Goal: Task Accomplishment & Management: Use online tool/utility

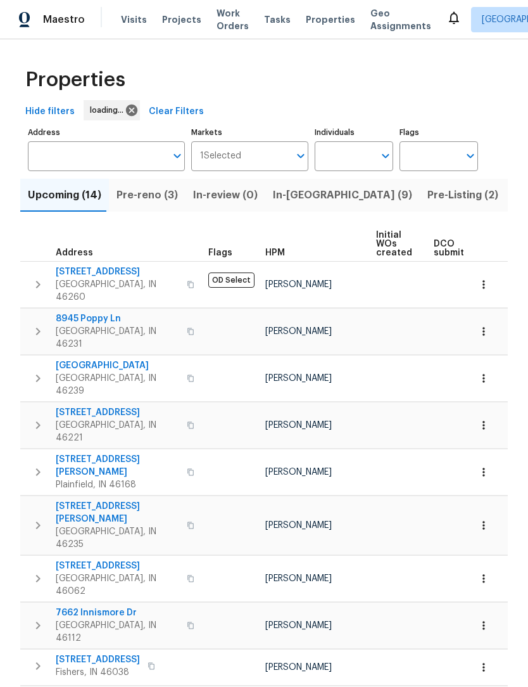
scroll to position [1, 0]
click at [221, 23] on span "Work Orders" at bounding box center [233, 20] width 32 height 25
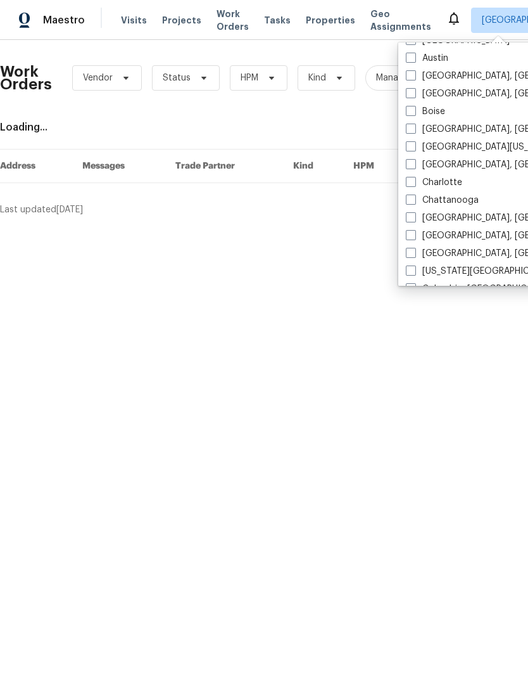
scroll to position [89, 0]
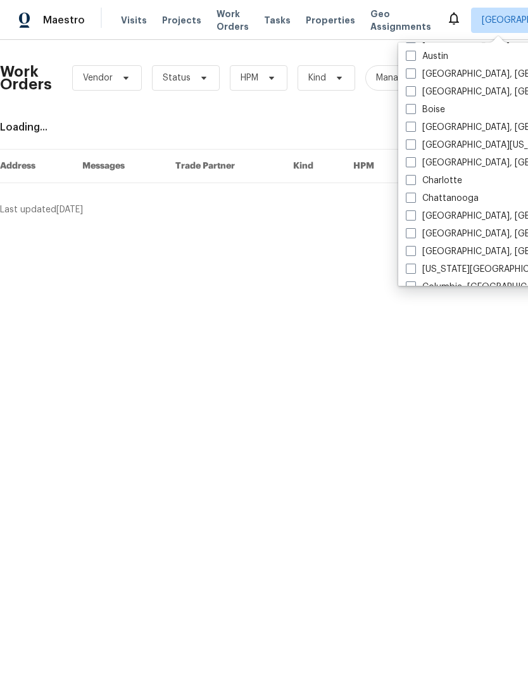
click at [413, 232] on span at bounding box center [411, 233] width 10 height 10
click at [413, 232] on input "Cincinnati, OH" at bounding box center [410, 231] width 8 height 8
checkbox input "true"
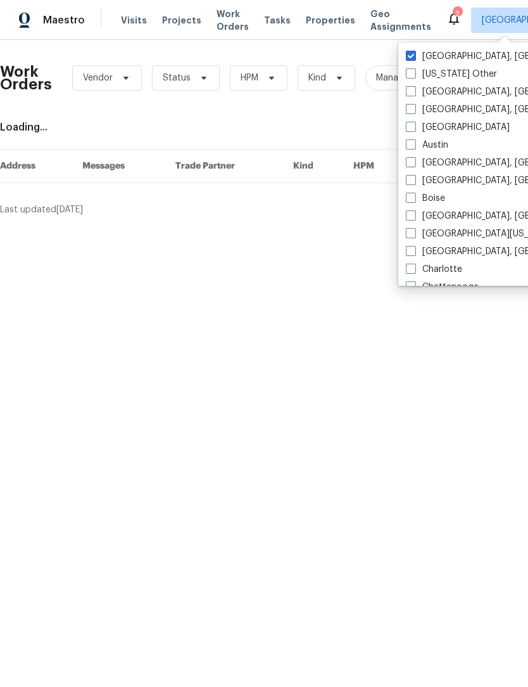
click at [412, 56] on span at bounding box center [411, 56] width 10 height 10
click at [412, 56] on input "[GEOGRAPHIC_DATA], [GEOGRAPHIC_DATA]" at bounding box center [410, 54] width 8 height 8
checkbox input "false"
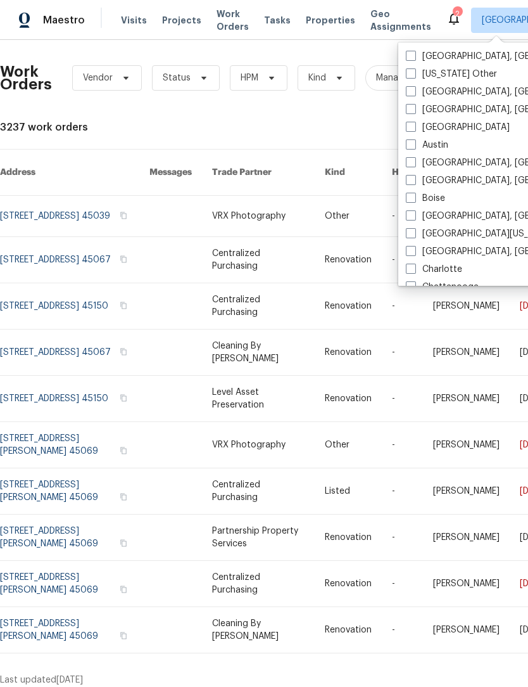
click at [325, 254] on link at bounding box center [268, 260] width 113 height 46
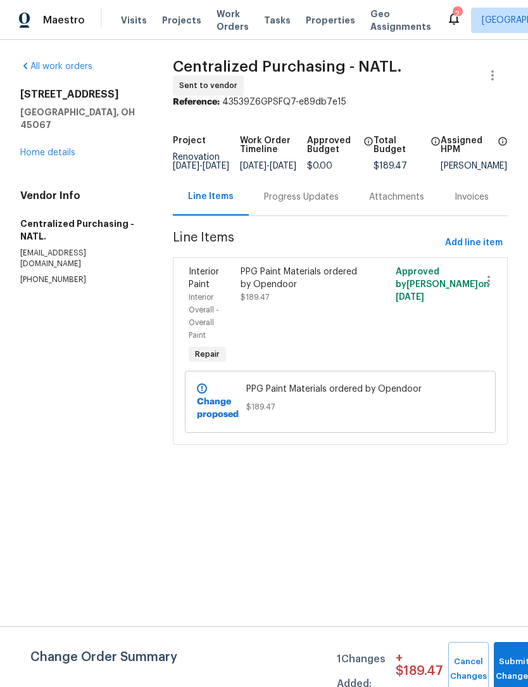
click at [275, 25] on div "Tasks" at bounding box center [277, 20] width 27 height 13
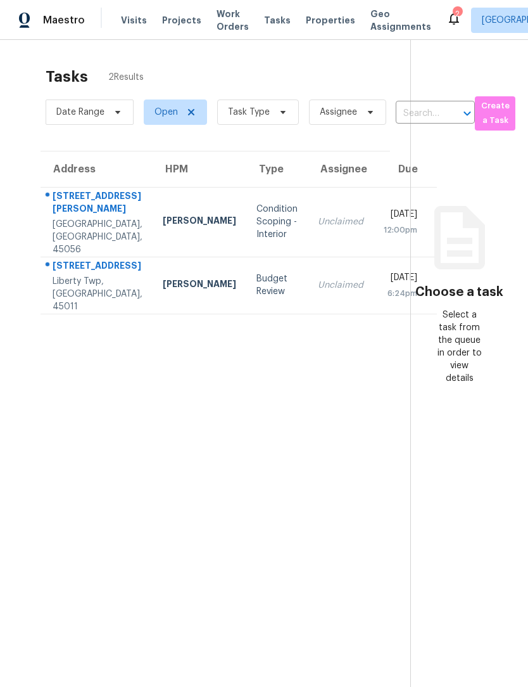
click at [257, 292] on div "Budget Review" at bounding box center [277, 284] width 41 height 25
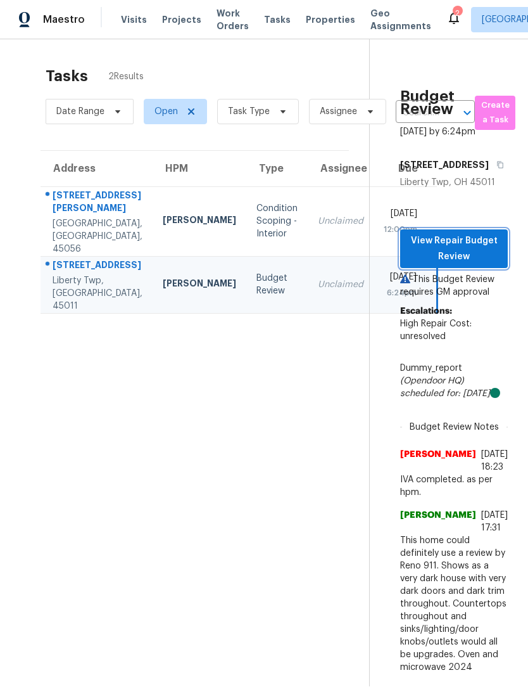
click at [487, 246] on span "View Repair Budget Review" at bounding box center [453, 249] width 87 height 31
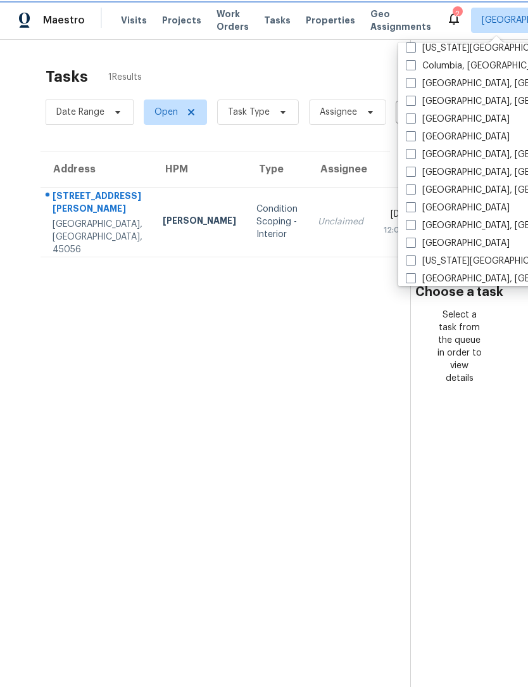
scroll to position [294, 0]
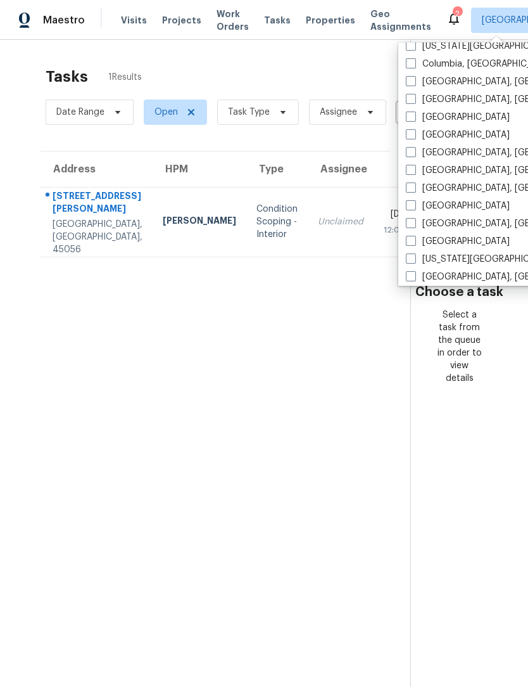
click at [450, 219] on label "[GEOGRAPHIC_DATA], [GEOGRAPHIC_DATA]" at bounding box center [504, 223] width 196 height 13
click at [414, 219] on input "[GEOGRAPHIC_DATA], [GEOGRAPHIC_DATA]" at bounding box center [410, 221] width 8 height 8
checkbox input "true"
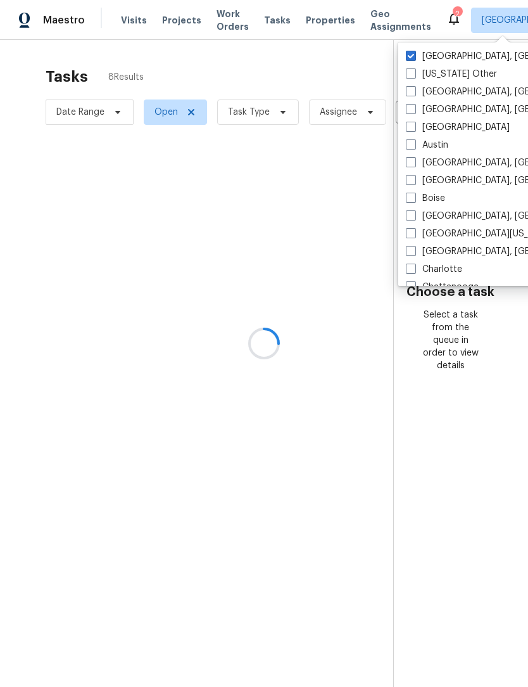
click at [415, 51] on span at bounding box center [411, 56] width 10 height 10
click at [414, 51] on input "Cincinnati, OH" at bounding box center [410, 54] width 8 height 8
checkbox input "false"
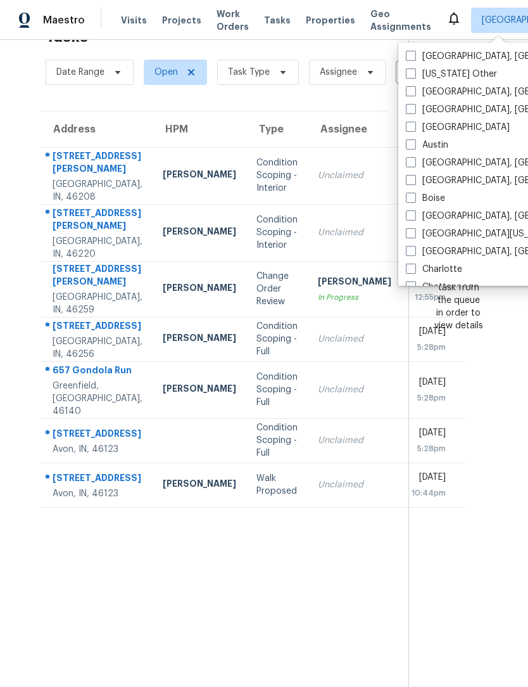
scroll to position [40, 0]
click at [350, 111] on section "Tasks 7 Results Date Range Open Task Type Assignee ​ Create a Task Address HPM …" at bounding box center [214, 353] width 388 height 666
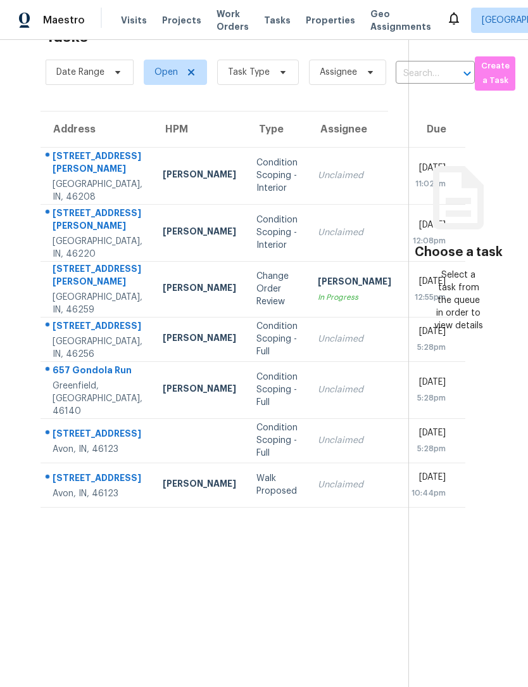
click at [226, 16] on span "Work Orders" at bounding box center [233, 20] width 32 height 25
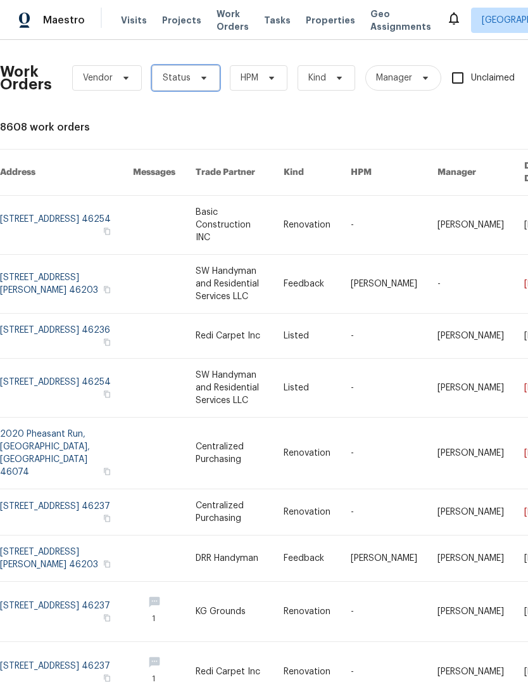
click at [183, 77] on span "Status" at bounding box center [177, 78] width 28 height 13
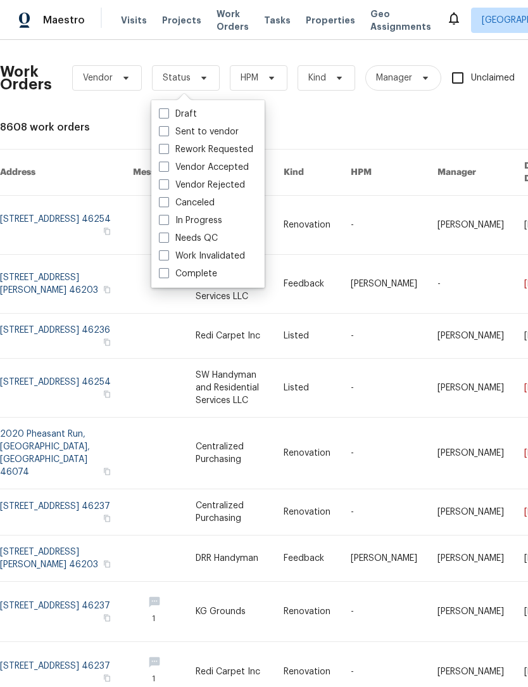
click at [204, 240] on label "Needs QC" at bounding box center [188, 238] width 59 height 13
click at [167, 240] on input "Needs QC" at bounding box center [163, 236] width 8 height 8
checkbox input "true"
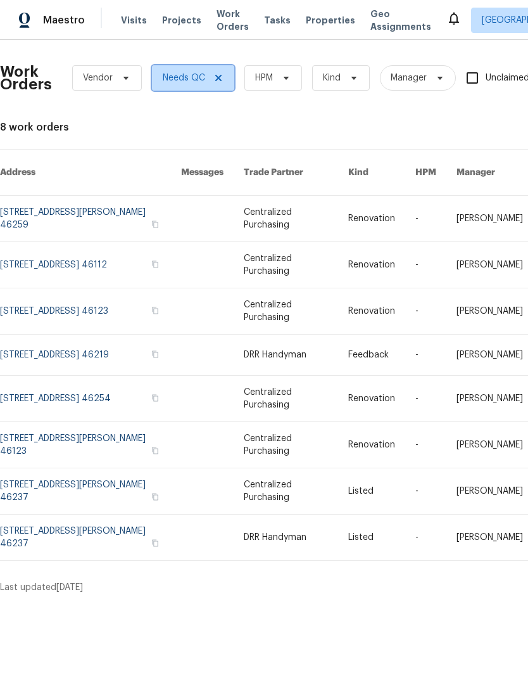
click at [215, 82] on icon at bounding box center [218, 78] width 10 height 10
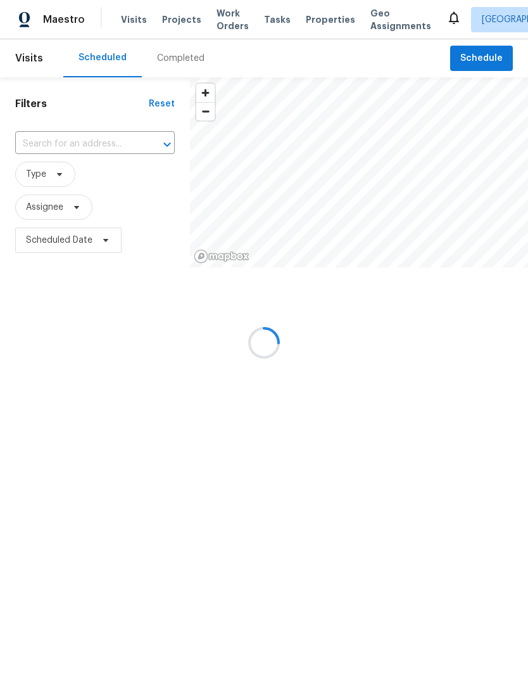
scroll to position [1, 0]
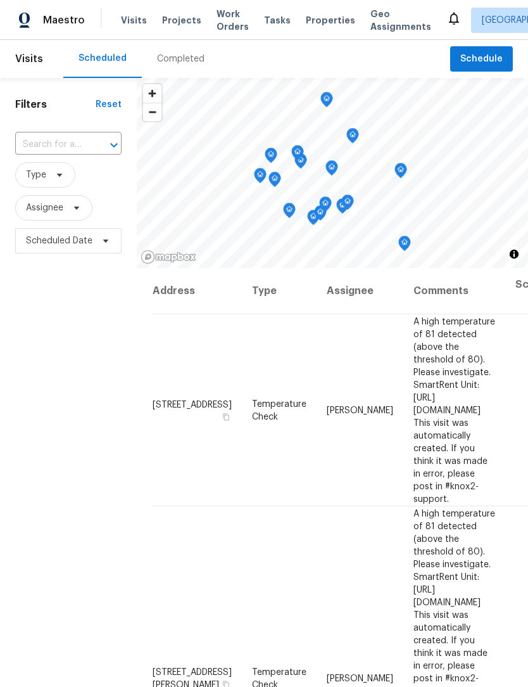
click at [178, 60] on div "Completed" at bounding box center [181, 59] width 48 height 13
